Goal: Task Accomplishment & Management: Manage account settings

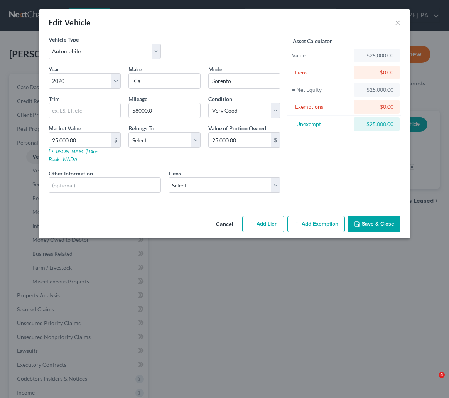
select select "0"
select select "6"
select select "1"
click at [398, 22] on button "×" at bounding box center [397, 22] width 5 height 9
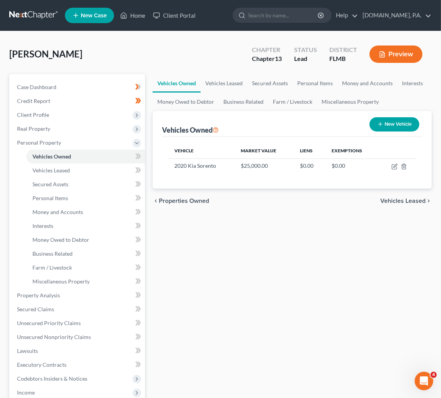
click at [39, 16] on link at bounding box center [33, 15] width 49 height 14
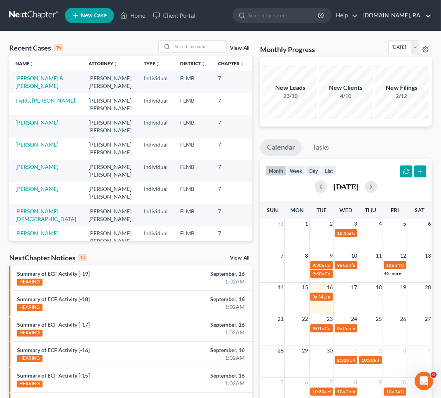
click at [427, 13] on link "[DOMAIN_NAME], P.A." at bounding box center [394, 15] width 73 height 14
click at [427, 10] on link "[DOMAIN_NAME], P.A." at bounding box center [394, 15] width 73 height 14
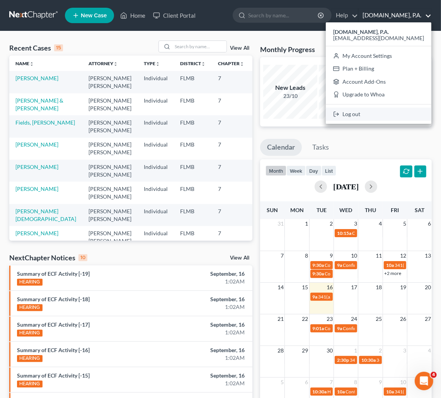
click at [381, 114] on link "Log out" at bounding box center [378, 114] width 105 height 13
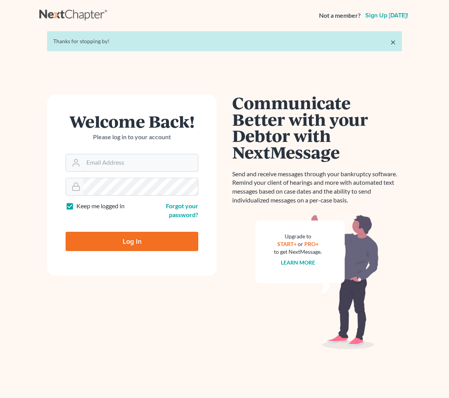
type input "[EMAIL_ADDRESS][DOMAIN_NAME]"
click at [138, 244] on input "Log In" at bounding box center [132, 241] width 133 height 19
type input "Thinking..."
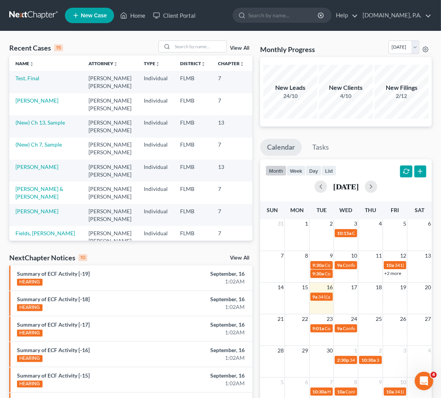
click at [29, 17] on link at bounding box center [33, 15] width 49 height 14
